Goal: Check status: Check status

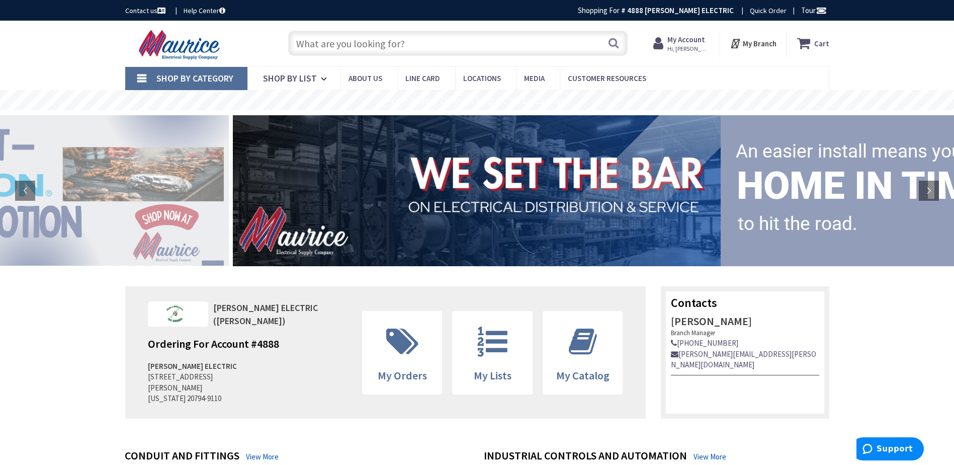
click at [678, 47] on span "Hi, [PERSON_NAME]" at bounding box center [689, 49] width 43 height 8
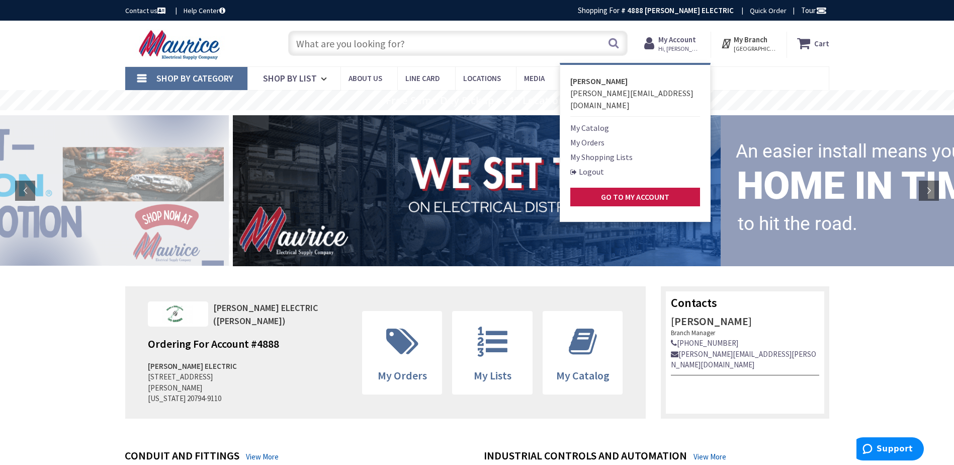
click at [603, 136] on link "My Orders" at bounding box center [588, 142] width 34 height 12
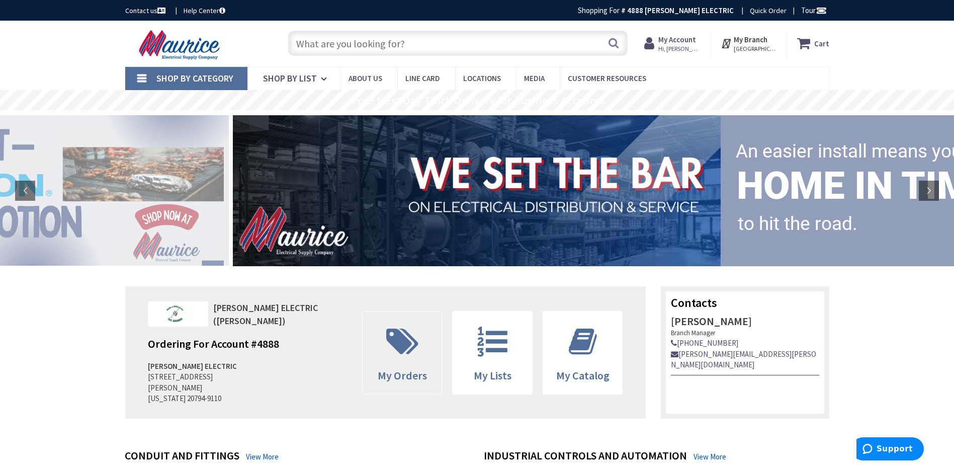
click at [398, 353] on icon at bounding box center [402, 342] width 42 height 30
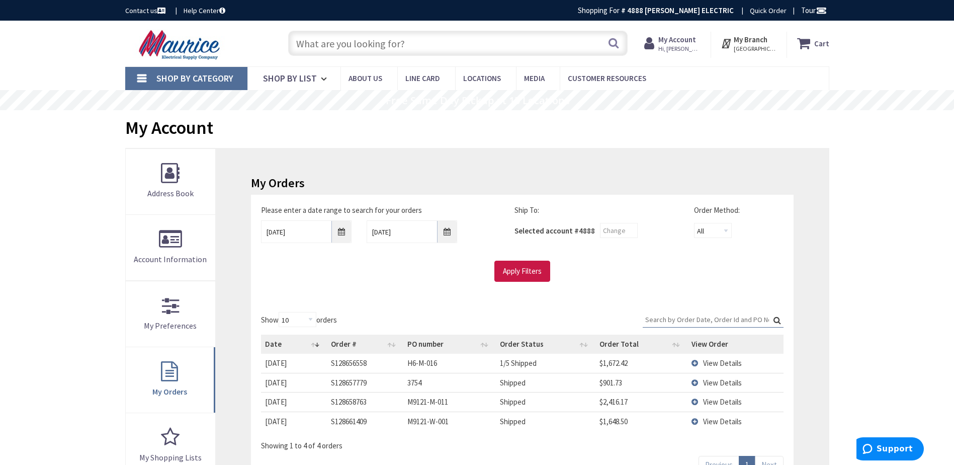
scroll to position [50, 0]
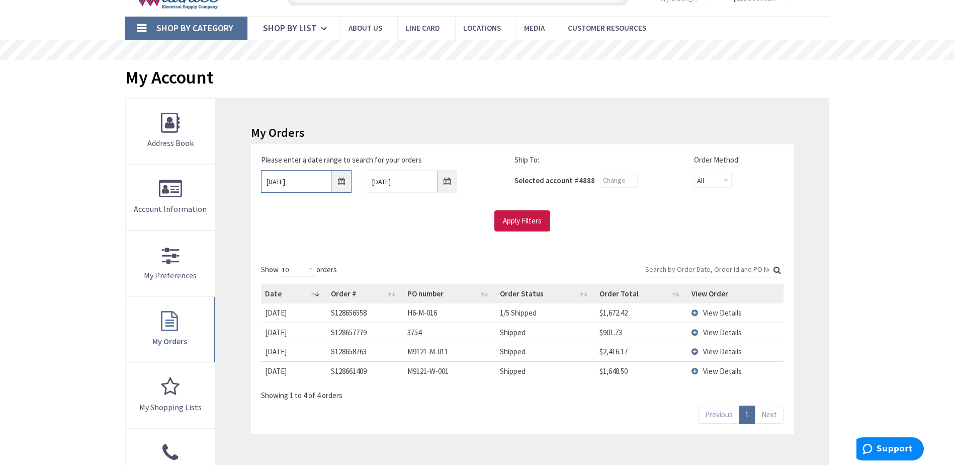
click at [312, 183] on input "[DATE]" at bounding box center [306, 181] width 91 height 23
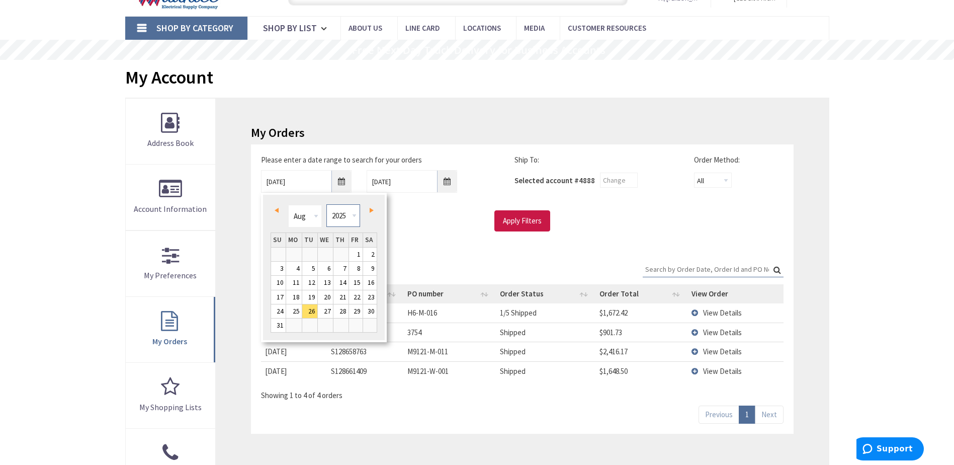
click at [342, 212] on select "1980 1981 1982 1983 1984 1985 1986 1987 1988 1989 1990 1991 1992 1993 1994 1995…" at bounding box center [344, 215] width 34 height 23
click at [308, 213] on select "Jan Feb Mar Apr May Jun [DATE] Aug Sep Oct Nov Dec" at bounding box center [305, 216] width 34 height 23
click at [298, 253] on link "1" at bounding box center [294, 255] width 16 height 14
type input "[DATE]"
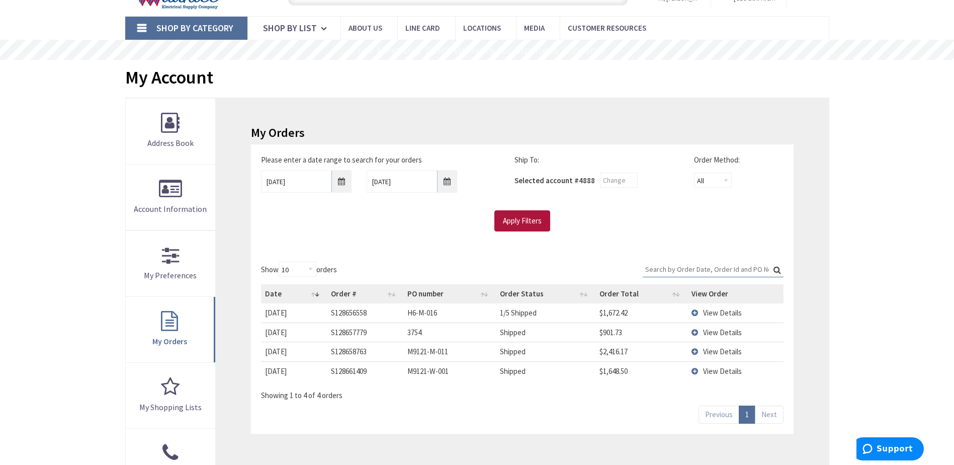
drag, startPoint x: 499, startPoint y: 215, endPoint x: 504, endPoint y: 214, distance: 5.1
click at [501, 215] on input "Apply Filters" at bounding box center [523, 220] width 56 height 21
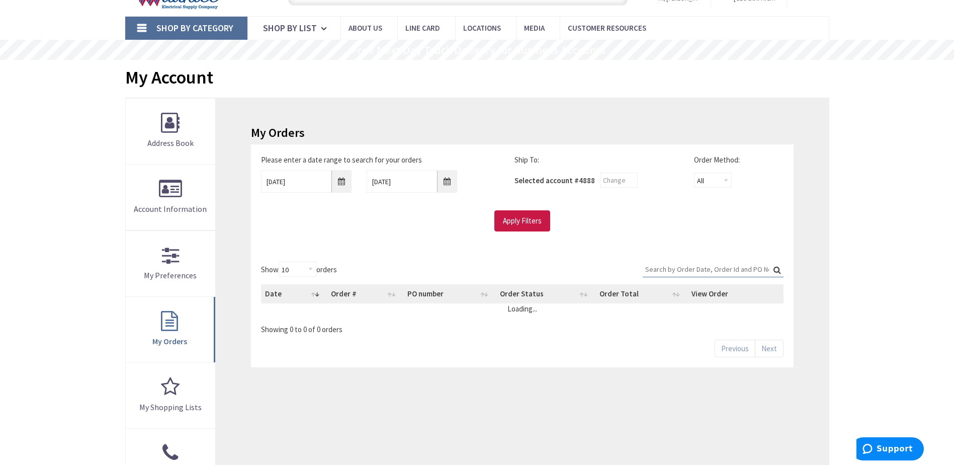
click at [714, 274] on input "Search:" at bounding box center [713, 269] width 141 height 15
click at [781, 273] on input "r1401" at bounding box center [713, 269] width 141 height 15
type input "r1401"
click at [779, 271] on label "Search: r1401" at bounding box center [713, 270] width 141 height 16
click at [779, 271] on input "r1401" at bounding box center [713, 269] width 141 height 15
